Goal: Task Accomplishment & Management: Use online tool/utility

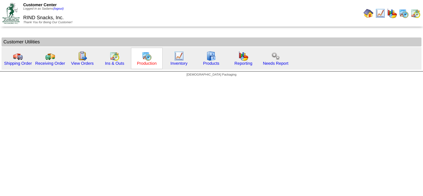
click at [153, 63] on link "Production" at bounding box center [147, 63] width 20 height 5
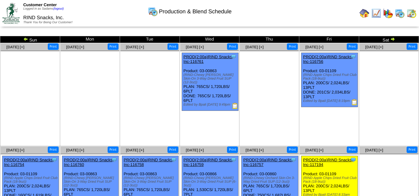
click at [26, 38] on img at bounding box center [25, 39] width 5 height 5
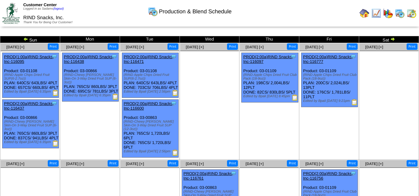
click at [26, 39] on img at bounding box center [25, 39] width 5 height 5
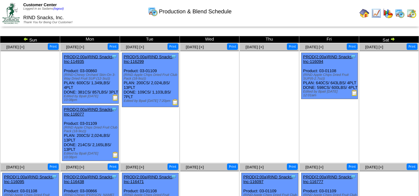
click at [396, 39] on td "Sat" at bounding box center [389, 39] width 60 height 7
click at [393, 39] on img at bounding box center [392, 39] width 5 height 5
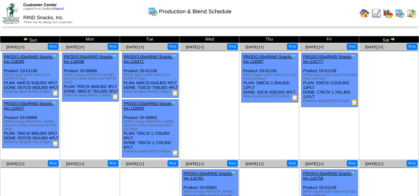
click at [393, 40] on img at bounding box center [392, 39] width 5 height 5
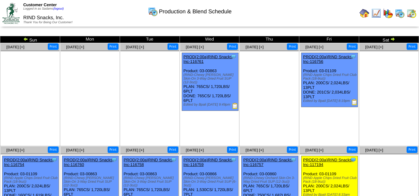
click at [396, 39] on td "Sat" at bounding box center [389, 39] width 60 height 7
click at [393, 40] on img at bounding box center [392, 39] width 5 height 5
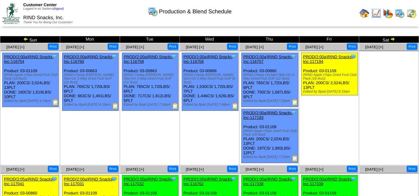
click at [25, 37] on img at bounding box center [25, 39] width 5 height 5
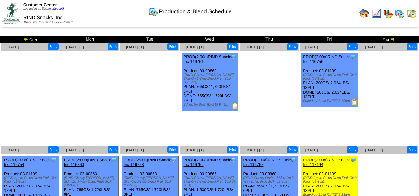
click at [25, 39] on img at bounding box center [25, 39] width 5 height 5
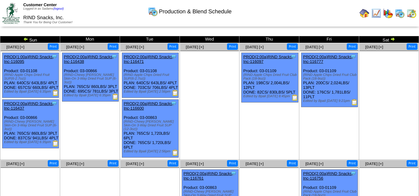
click at [25, 39] on img at bounding box center [25, 39] width 5 height 5
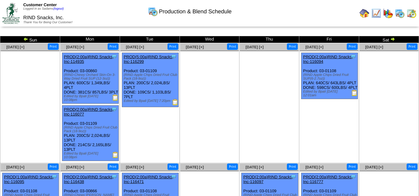
click at [394, 40] on img at bounding box center [392, 39] width 5 height 5
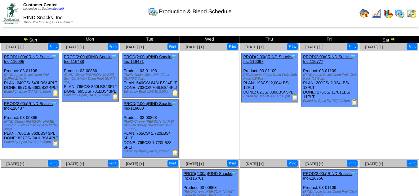
click at [393, 38] on img at bounding box center [392, 39] width 5 height 5
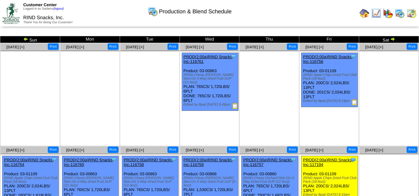
click at [24, 40] on img at bounding box center [25, 39] width 5 height 5
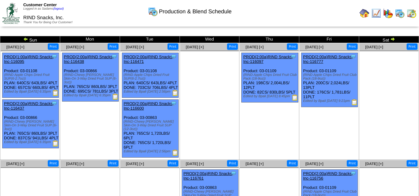
click at [27, 40] on img at bounding box center [25, 39] width 5 height 5
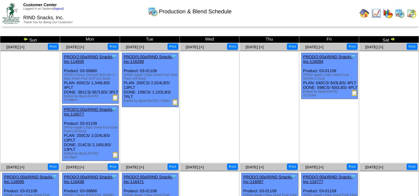
click at [390, 41] on img at bounding box center [392, 39] width 5 height 5
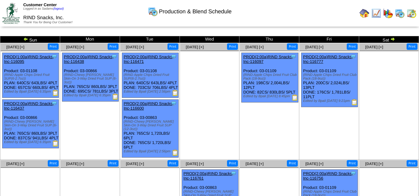
click at [393, 39] on img at bounding box center [392, 39] width 5 height 5
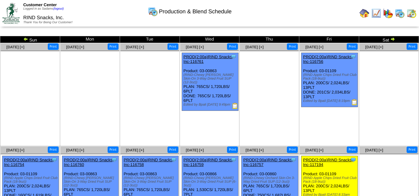
click at [394, 40] on img at bounding box center [392, 39] width 5 height 5
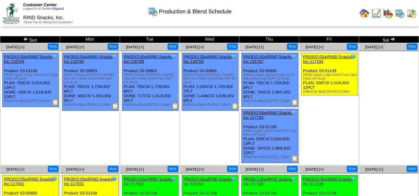
click at [394, 38] on img at bounding box center [392, 39] width 5 height 5
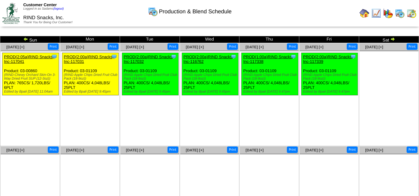
click at [25, 38] on img at bounding box center [25, 39] width 5 height 5
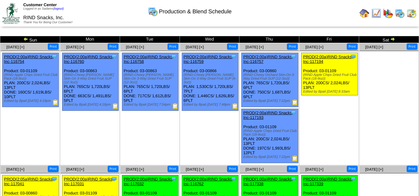
click at [25, 38] on img at bounding box center [25, 39] width 5 height 5
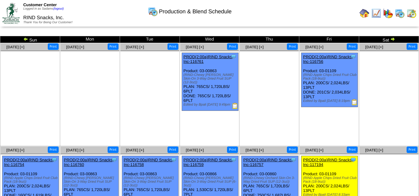
click at [25, 39] on img at bounding box center [25, 39] width 5 height 5
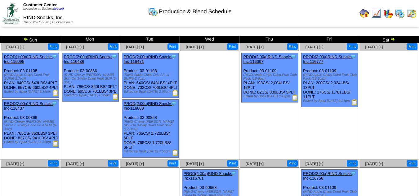
click at [26, 40] on img at bounding box center [25, 39] width 5 height 5
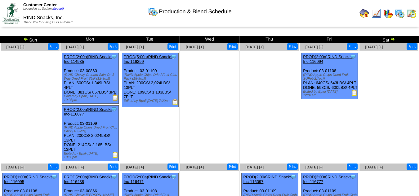
click at [394, 38] on img at bounding box center [392, 39] width 5 height 5
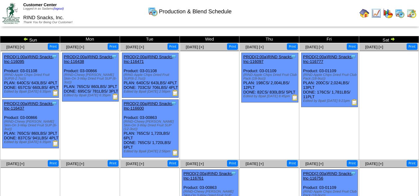
click at [392, 39] on img at bounding box center [392, 39] width 5 height 5
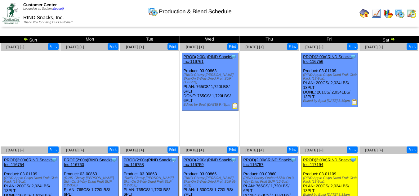
click at [393, 40] on img at bounding box center [392, 39] width 5 height 5
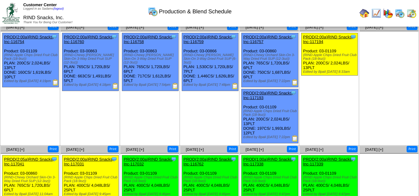
scroll to position [31, 0]
